Goal: Task Accomplishment & Management: Complete application form

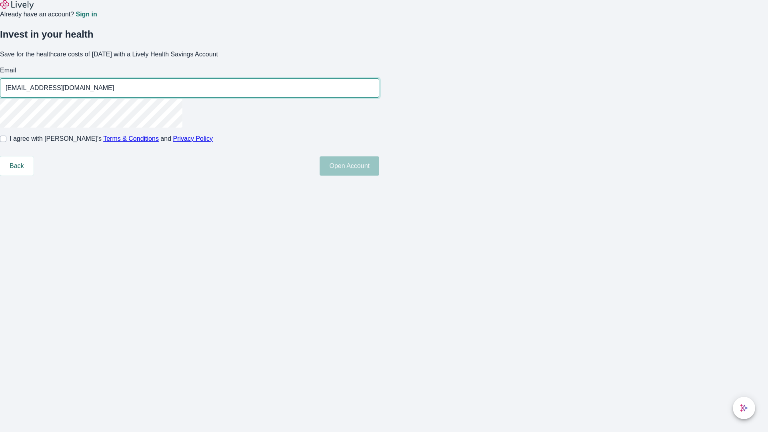
type input "[EMAIL_ADDRESS][DOMAIN_NAME]"
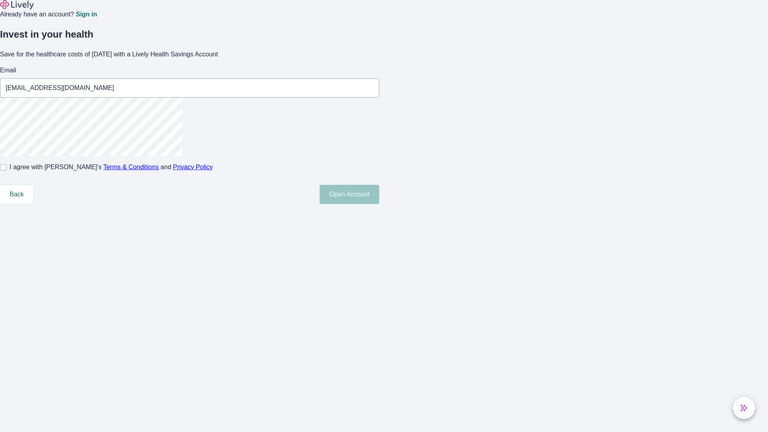
click at [6, 170] on input "I agree with Lively’s Terms & Conditions and Privacy Policy" at bounding box center [3, 167] width 6 height 6
checkbox input "true"
click at [379, 204] on button "Open Account" at bounding box center [350, 194] width 60 height 19
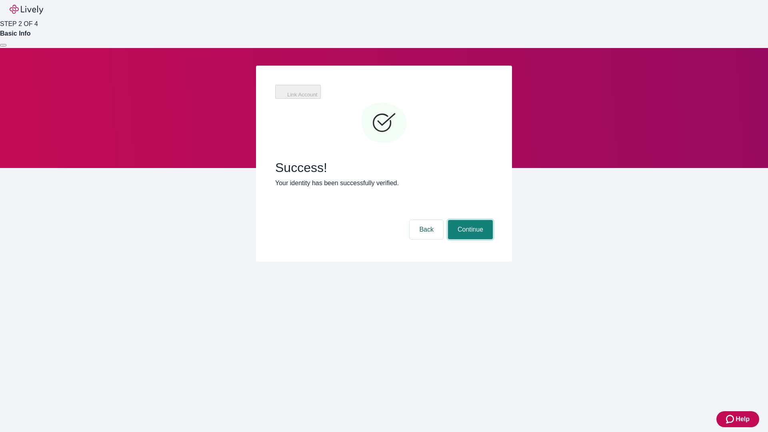
click at [469, 220] on button "Continue" at bounding box center [470, 229] width 45 height 19
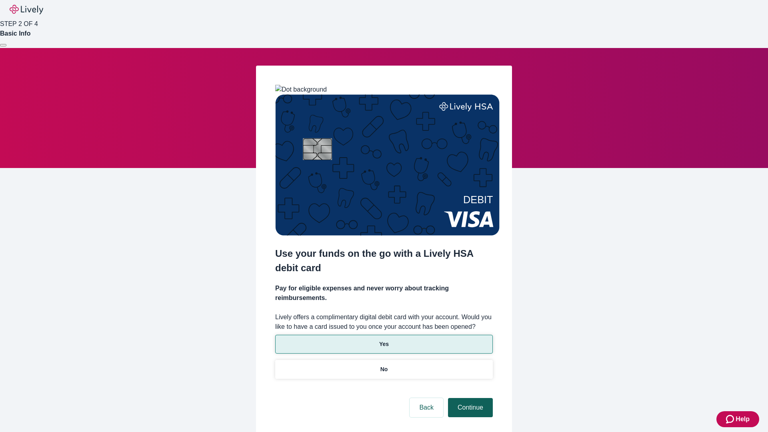
click at [384, 340] on p "Yes" at bounding box center [384, 344] width 10 height 8
click at [469, 398] on button "Continue" at bounding box center [470, 407] width 45 height 19
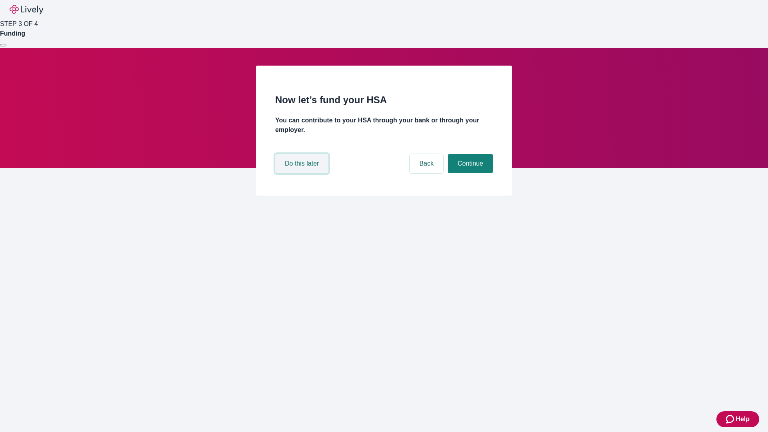
click at [303, 173] on button "Do this later" at bounding box center [301, 163] width 53 height 19
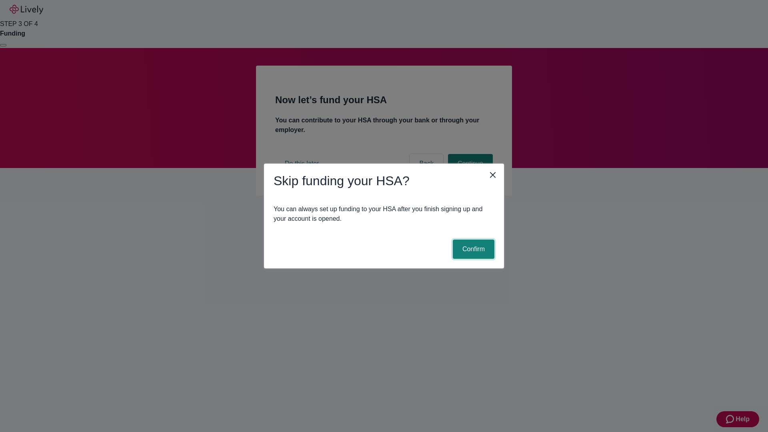
click at [473, 249] on button "Confirm" at bounding box center [474, 249] width 42 height 19
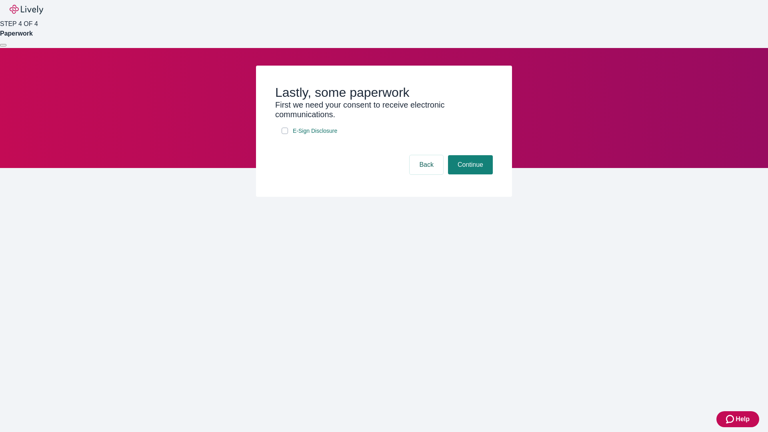
click at [285, 134] on input "E-Sign Disclosure" at bounding box center [285, 131] width 6 height 6
checkbox input "true"
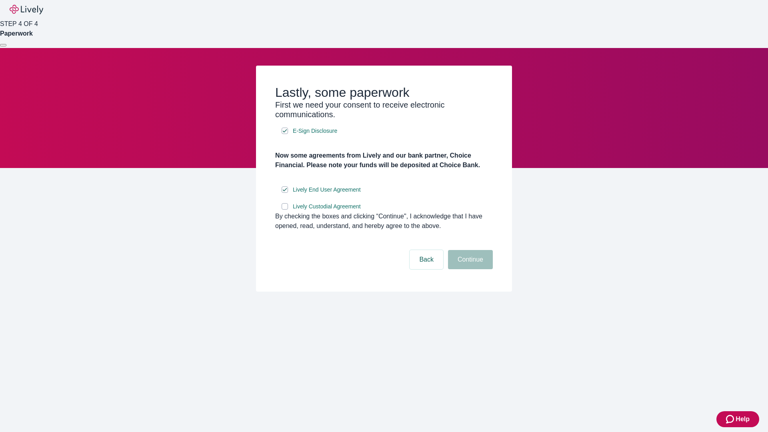
click at [285, 210] on input "Lively Custodial Agreement" at bounding box center [285, 206] width 6 height 6
checkbox input "true"
click at [469, 269] on button "Continue" at bounding box center [470, 259] width 45 height 19
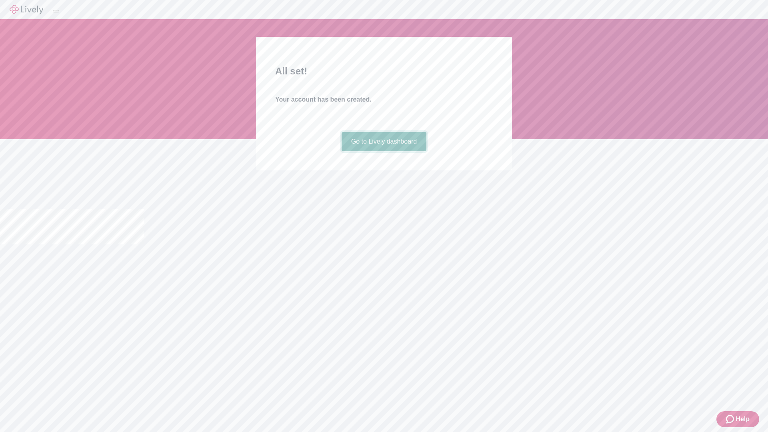
click at [384, 151] on link "Go to Lively dashboard" at bounding box center [384, 141] width 85 height 19
